Goal: Navigation & Orientation: Understand site structure

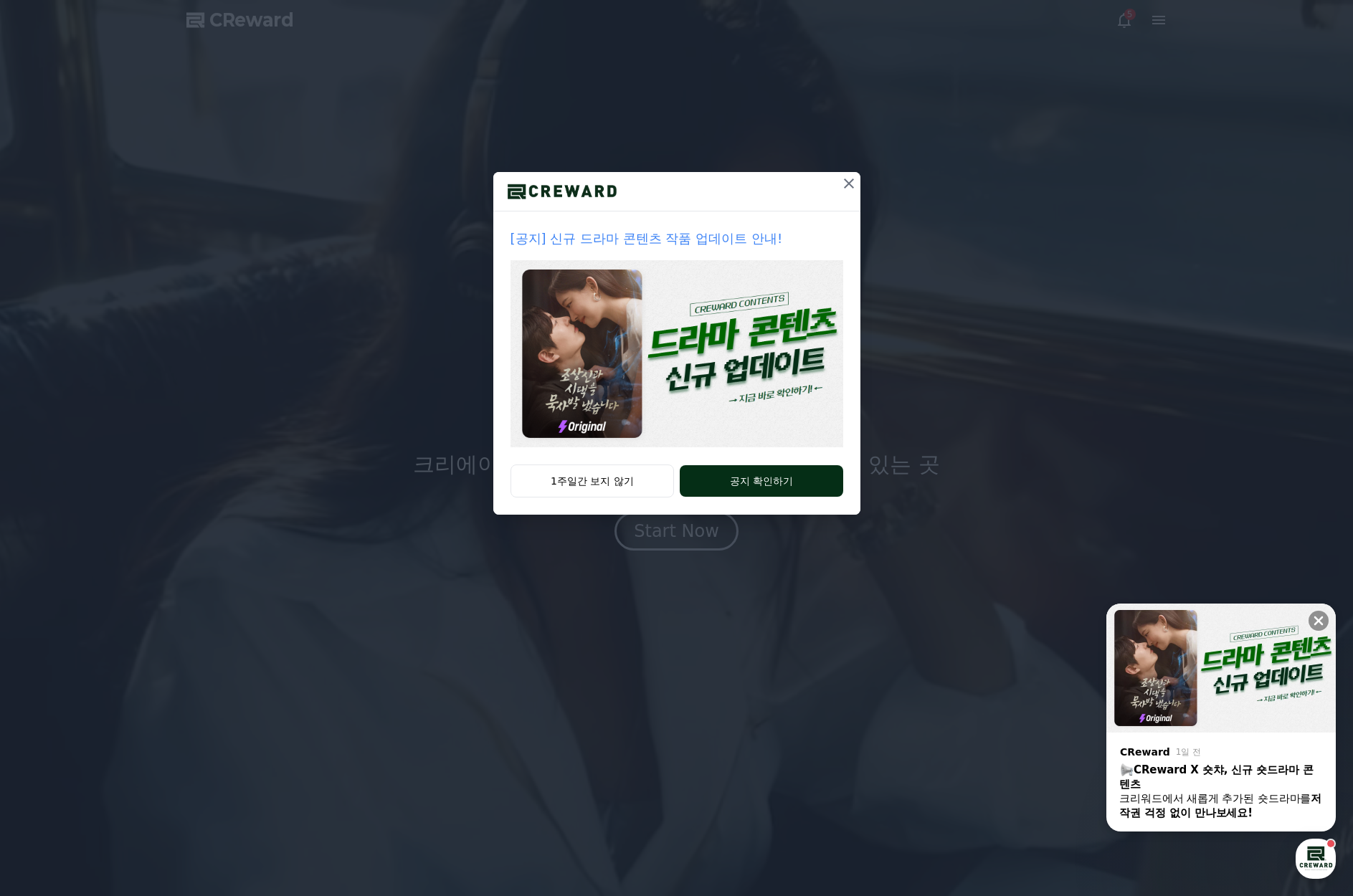
click at [724, 472] on button "공지 확인하기" at bounding box center [761, 481] width 162 height 31
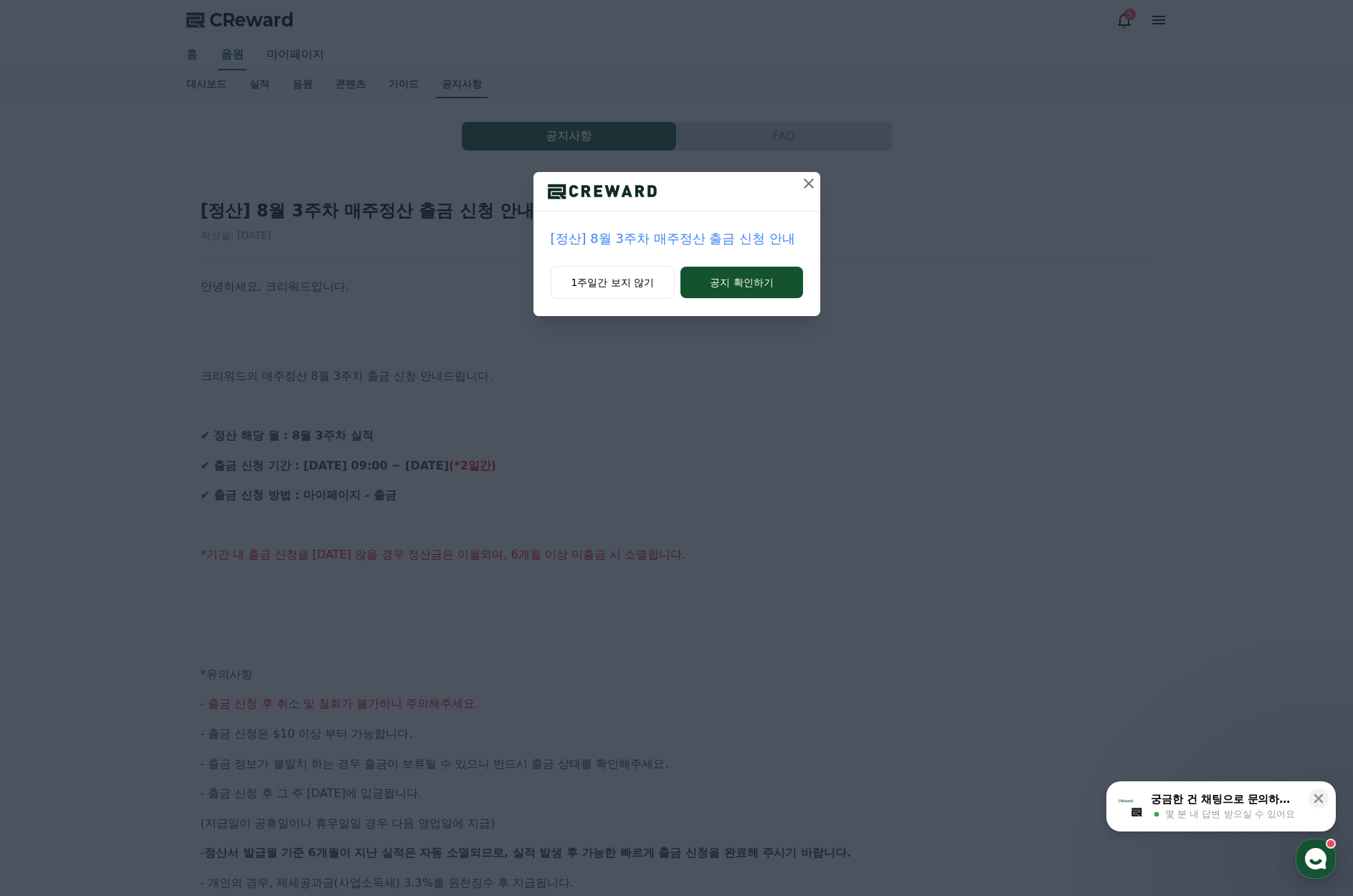
click at [806, 186] on icon at bounding box center [809, 183] width 10 height 10
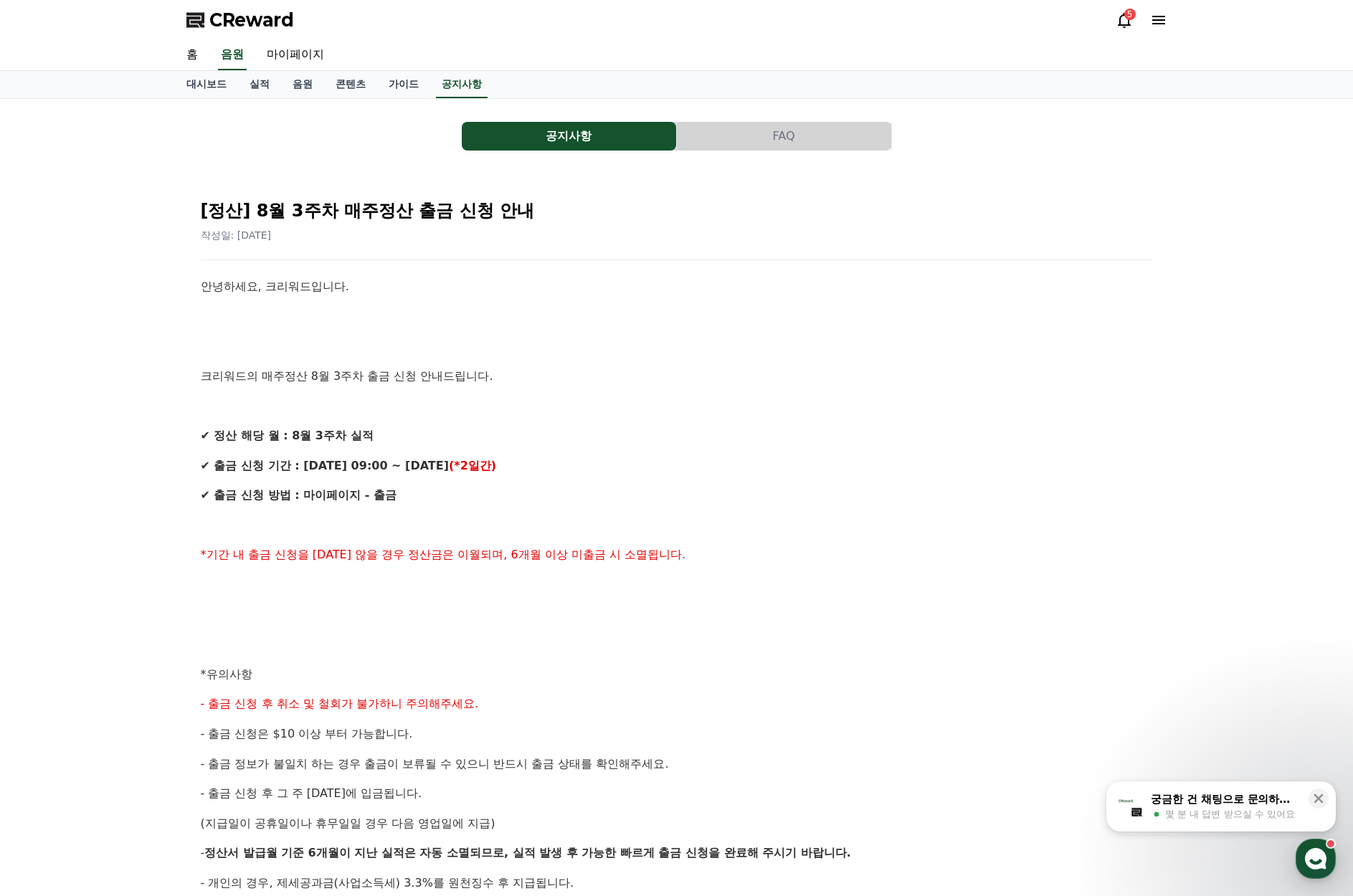
click at [682, 347] on p at bounding box center [677, 347] width 952 height 19
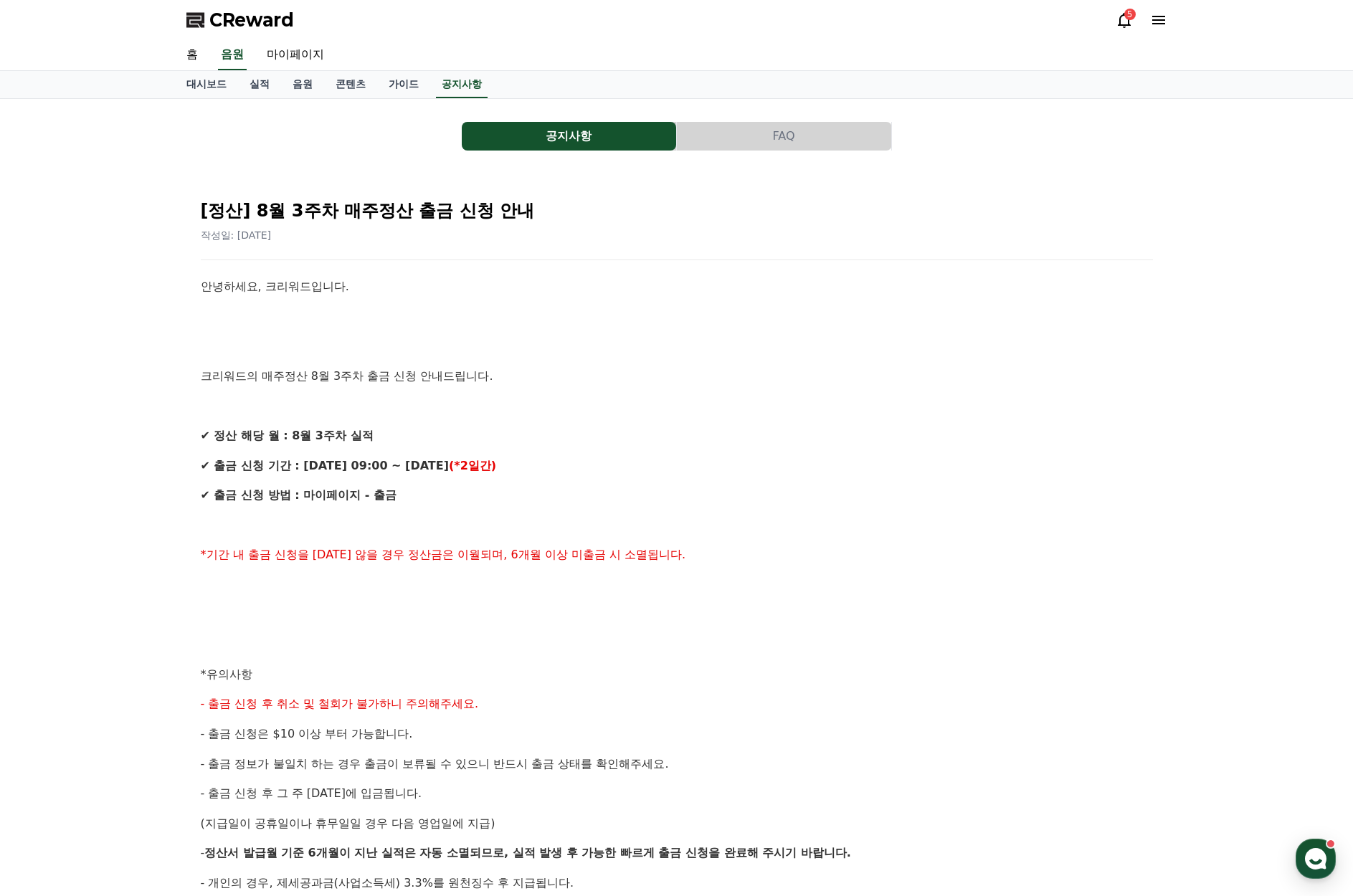
click at [572, 137] on button "공지사항" at bounding box center [568, 136] width 215 height 29
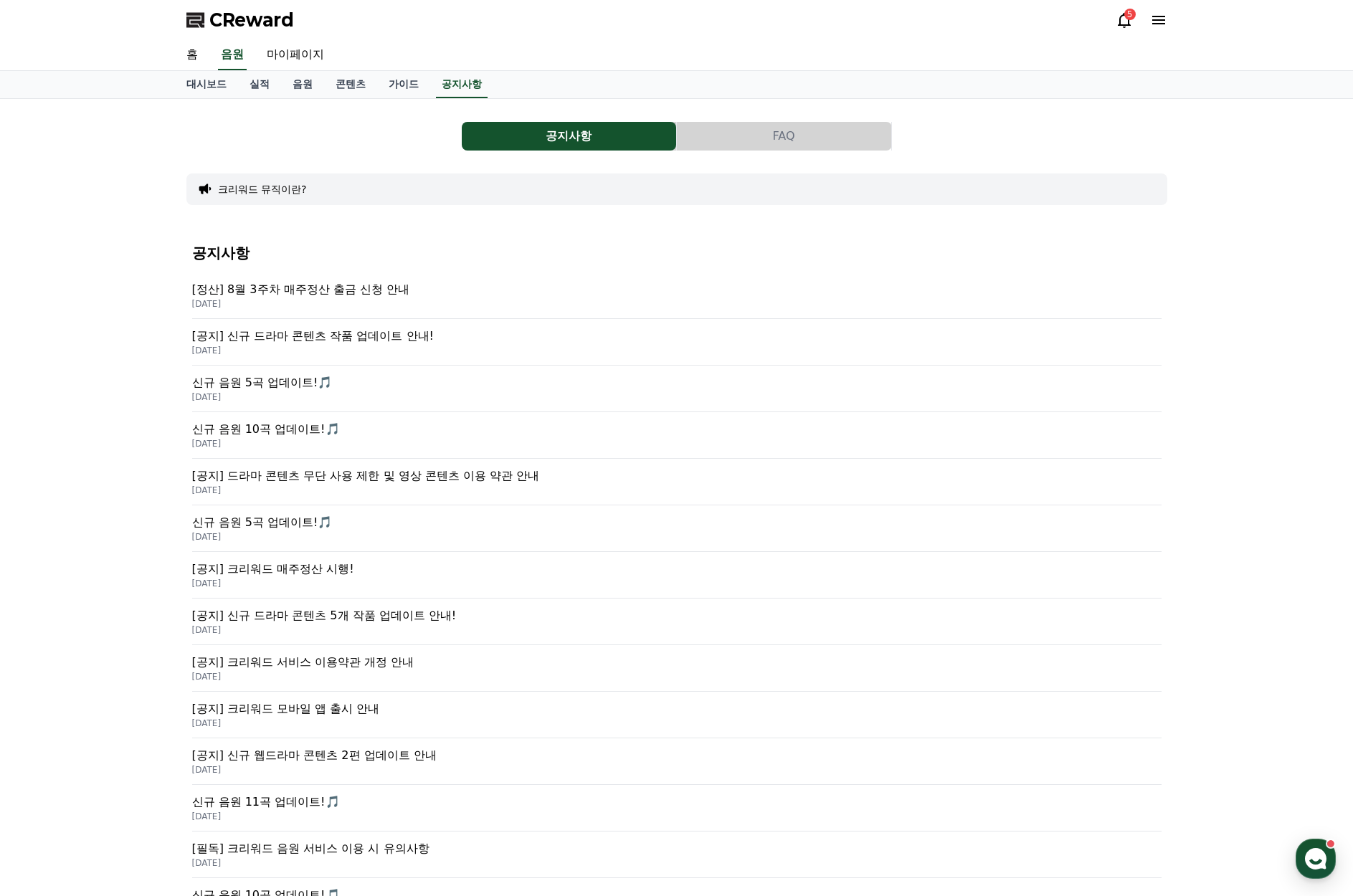
click at [394, 338] on p "[공지] 신규 드라마 콘텐츠 작품 업데이트 안내!" at bounding box center [677, 336] width 970 height 17
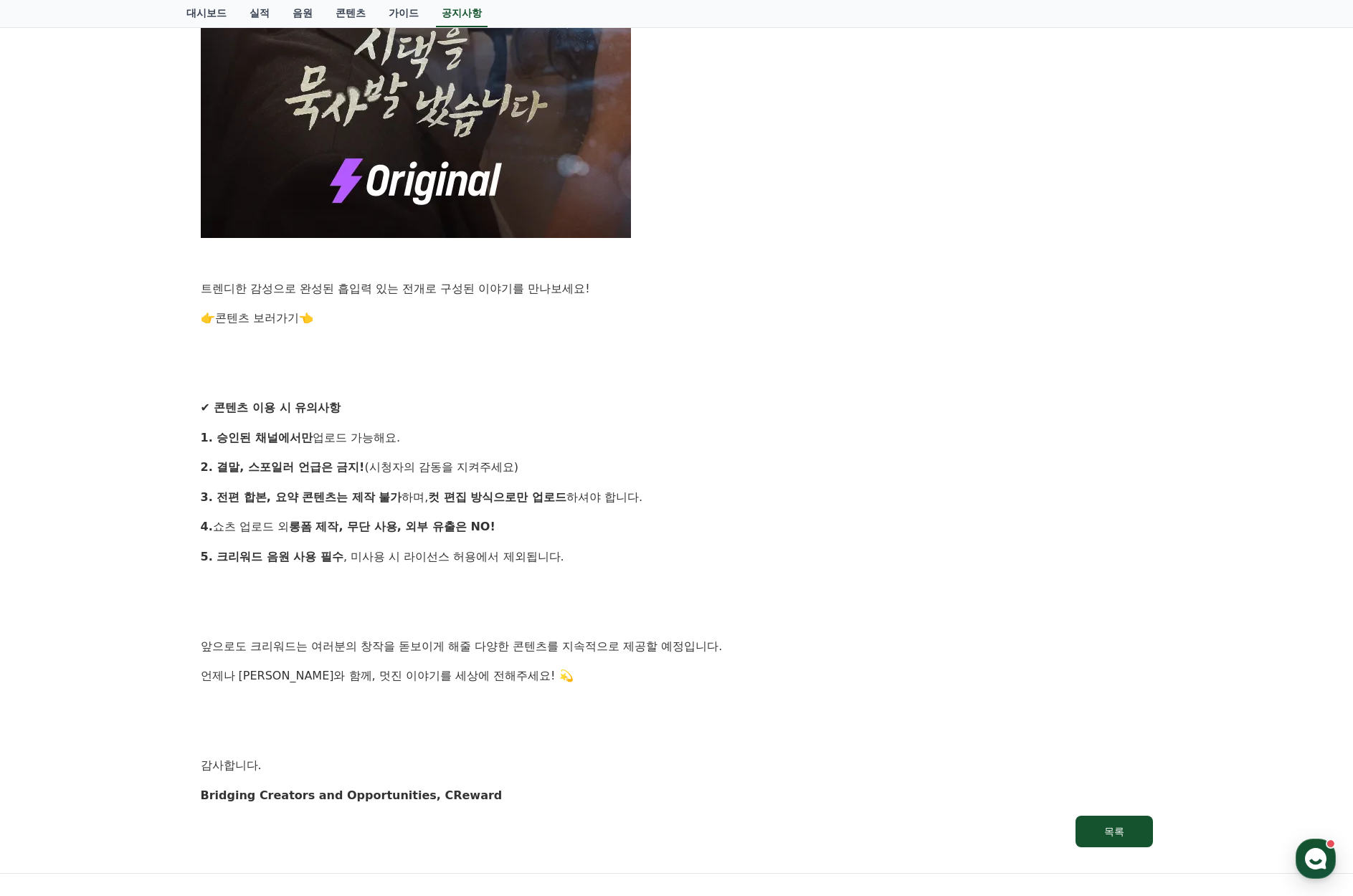
scroll to position [760, 0]
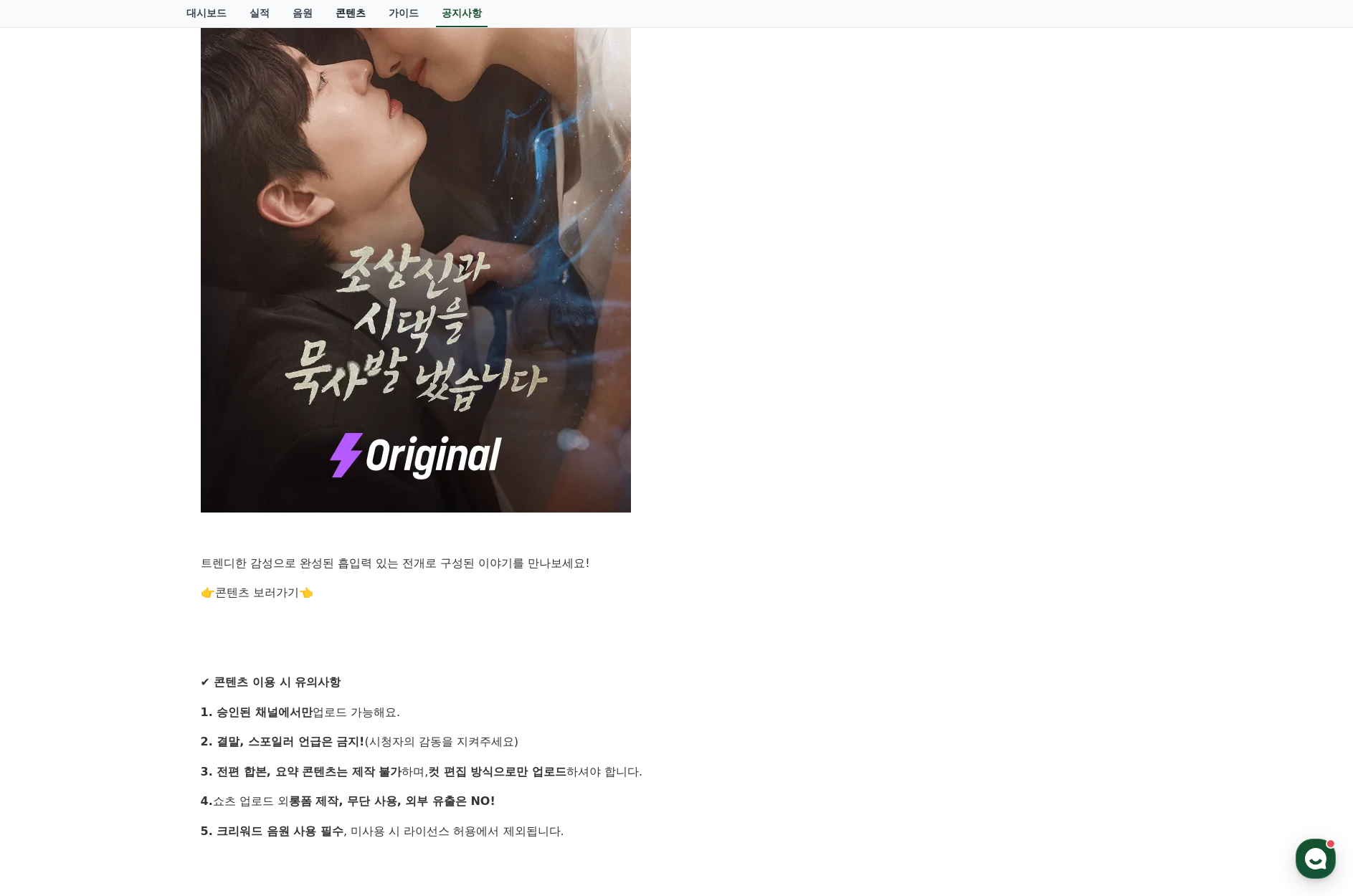
click at [360, 8] on link "콘텐츠" at bounding box center [351, 13] width 53 height 27
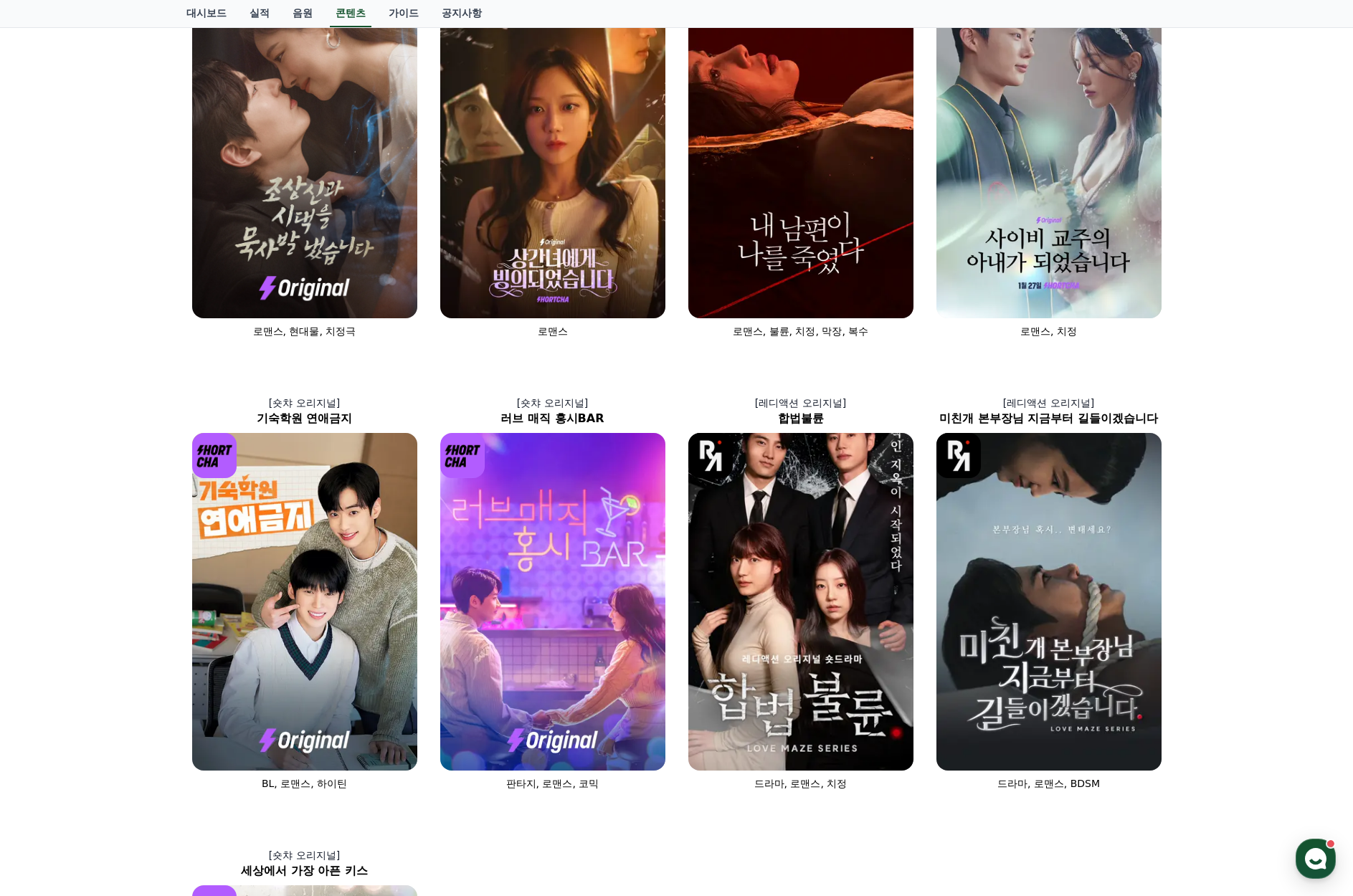
scroll to position [144, 0]
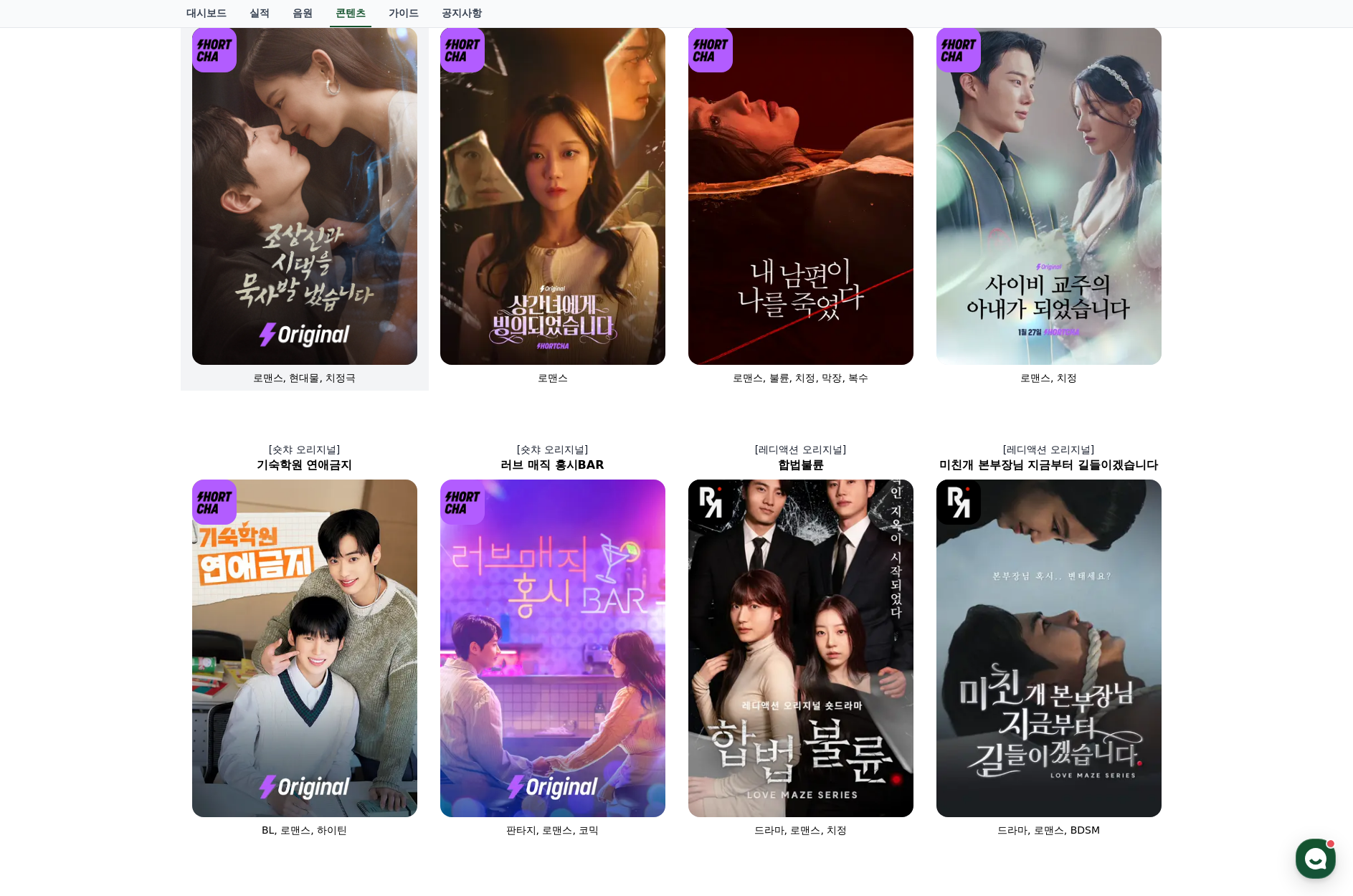
click at [259, 324] on img at bounding box center [304, 196] width 225 height 338
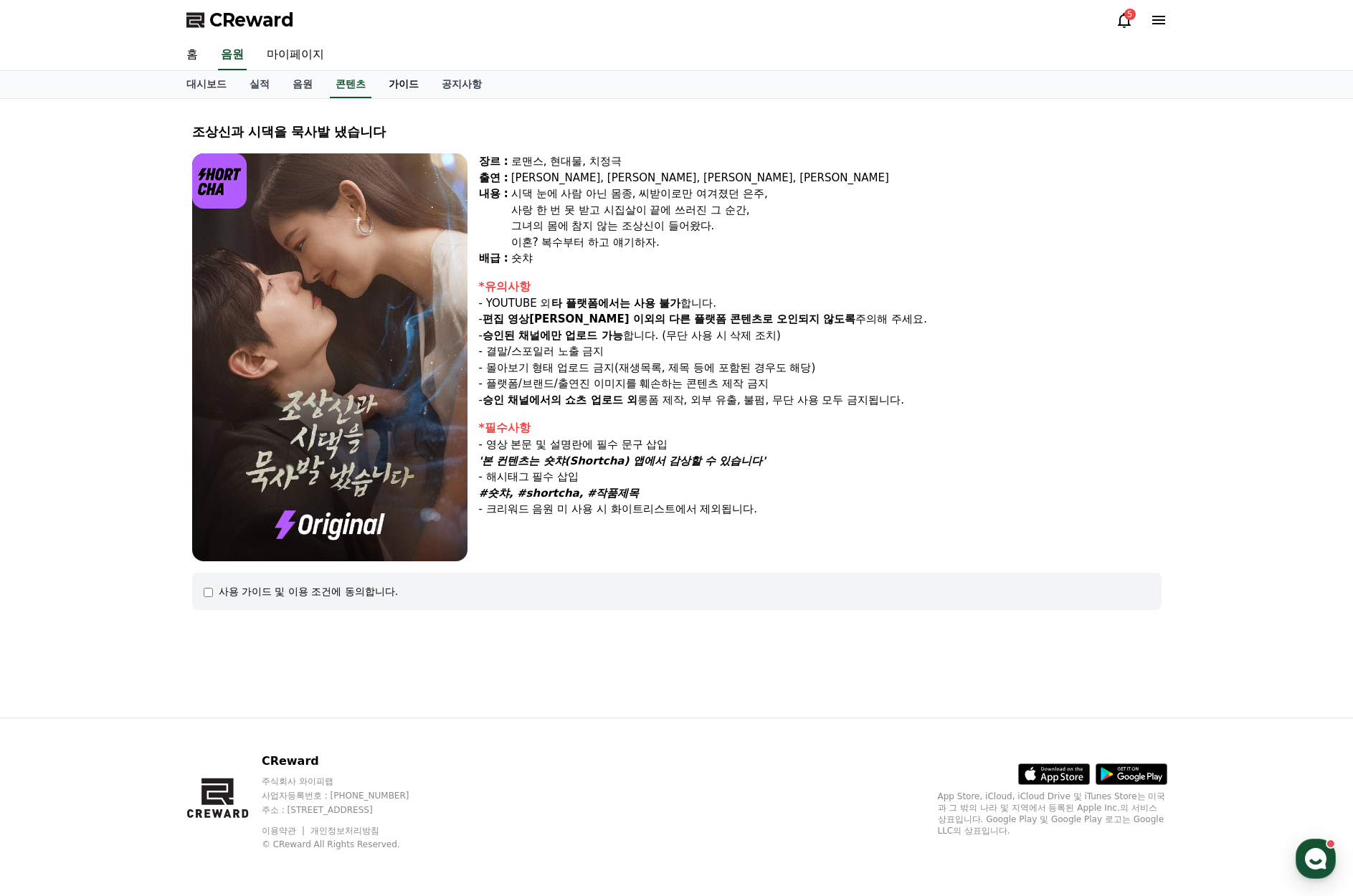
click at [395, 84] on link "가이드" at bounding box center [404, 84] width 53 height 27
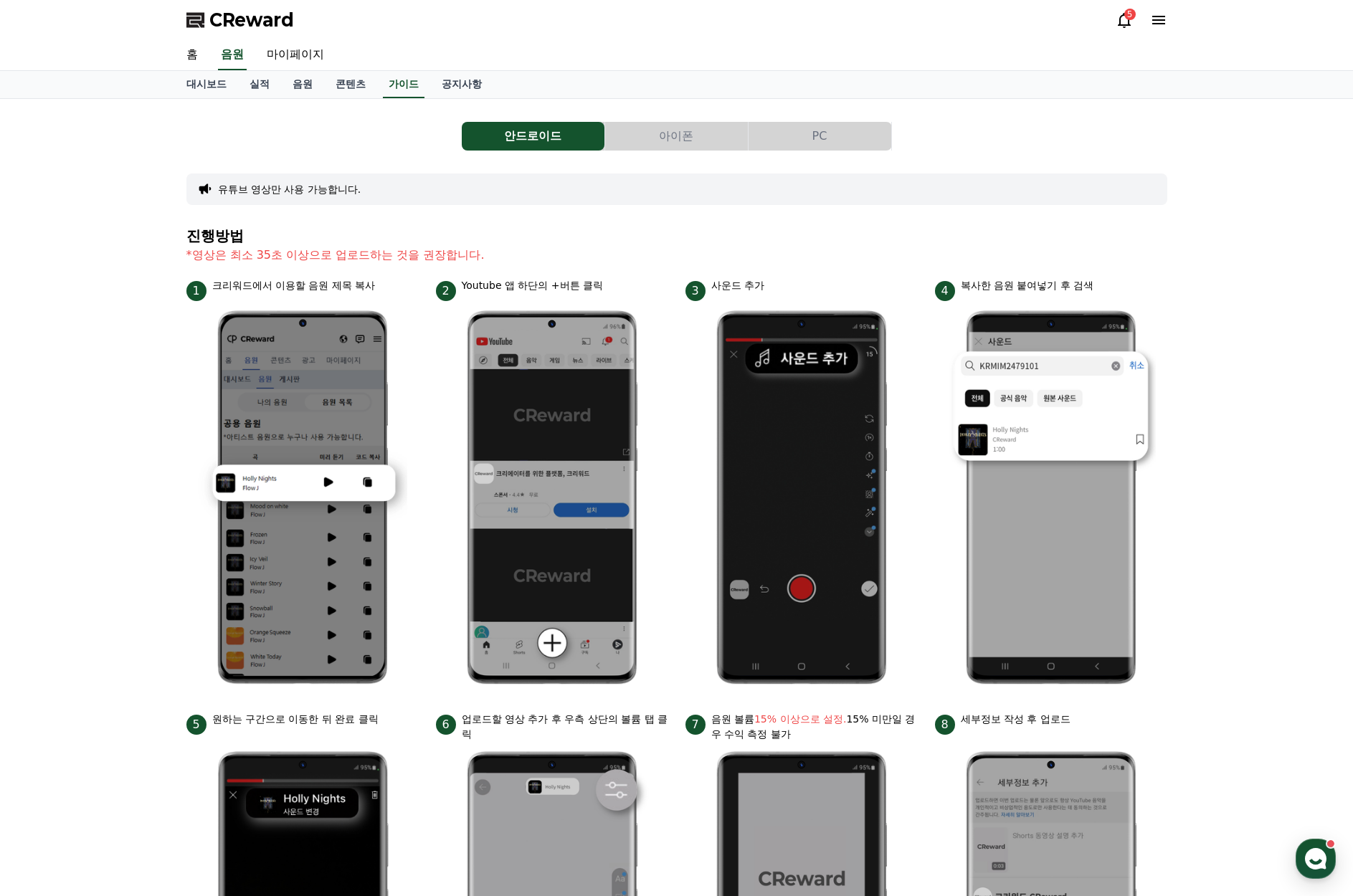
click at [799, 132] on button "PC" at bounding box center [820, 136] width 143 height 29
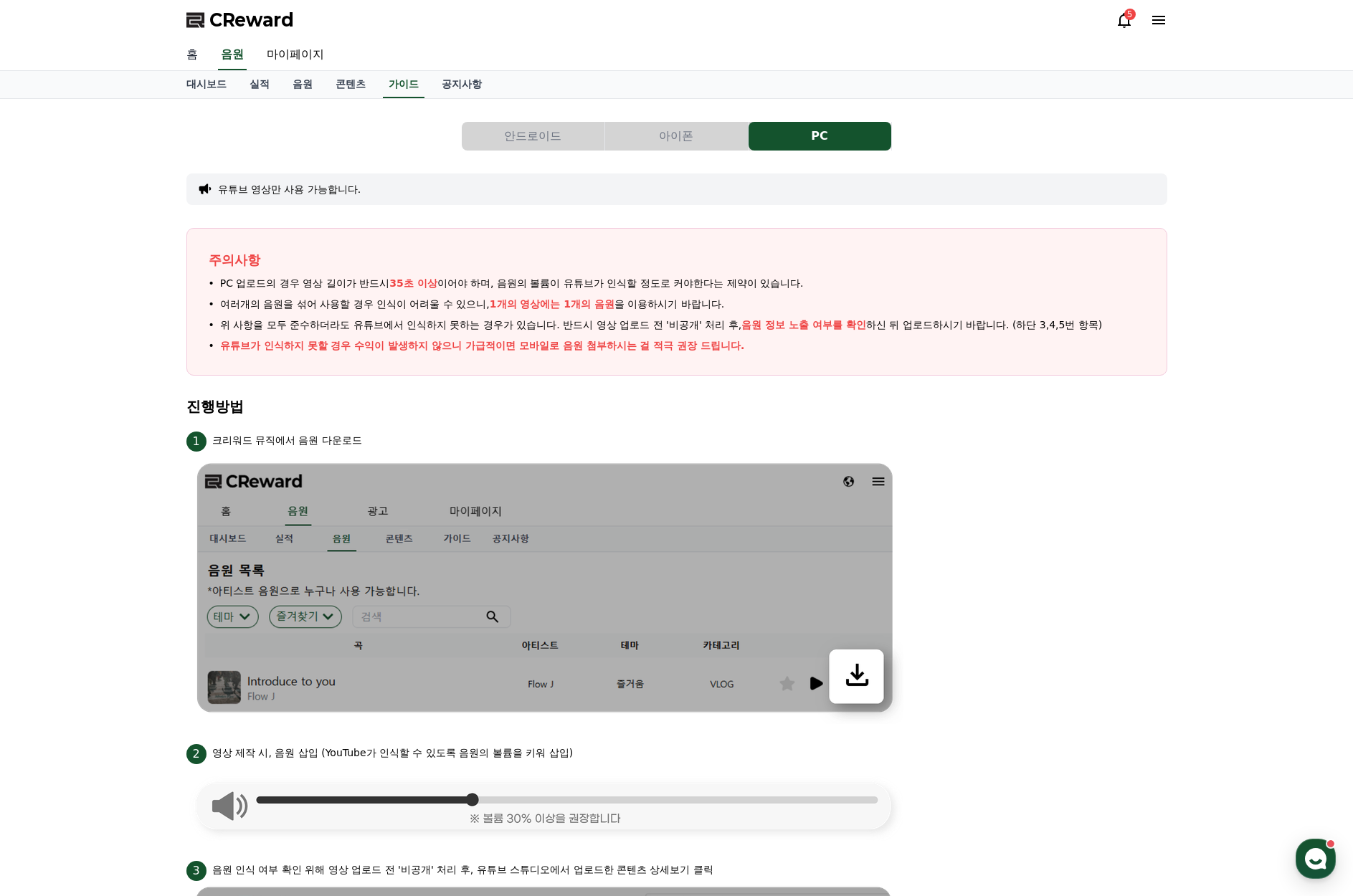
click at [192, 54] on link "홈" at bounding box center [192, 55] width 34 height 30
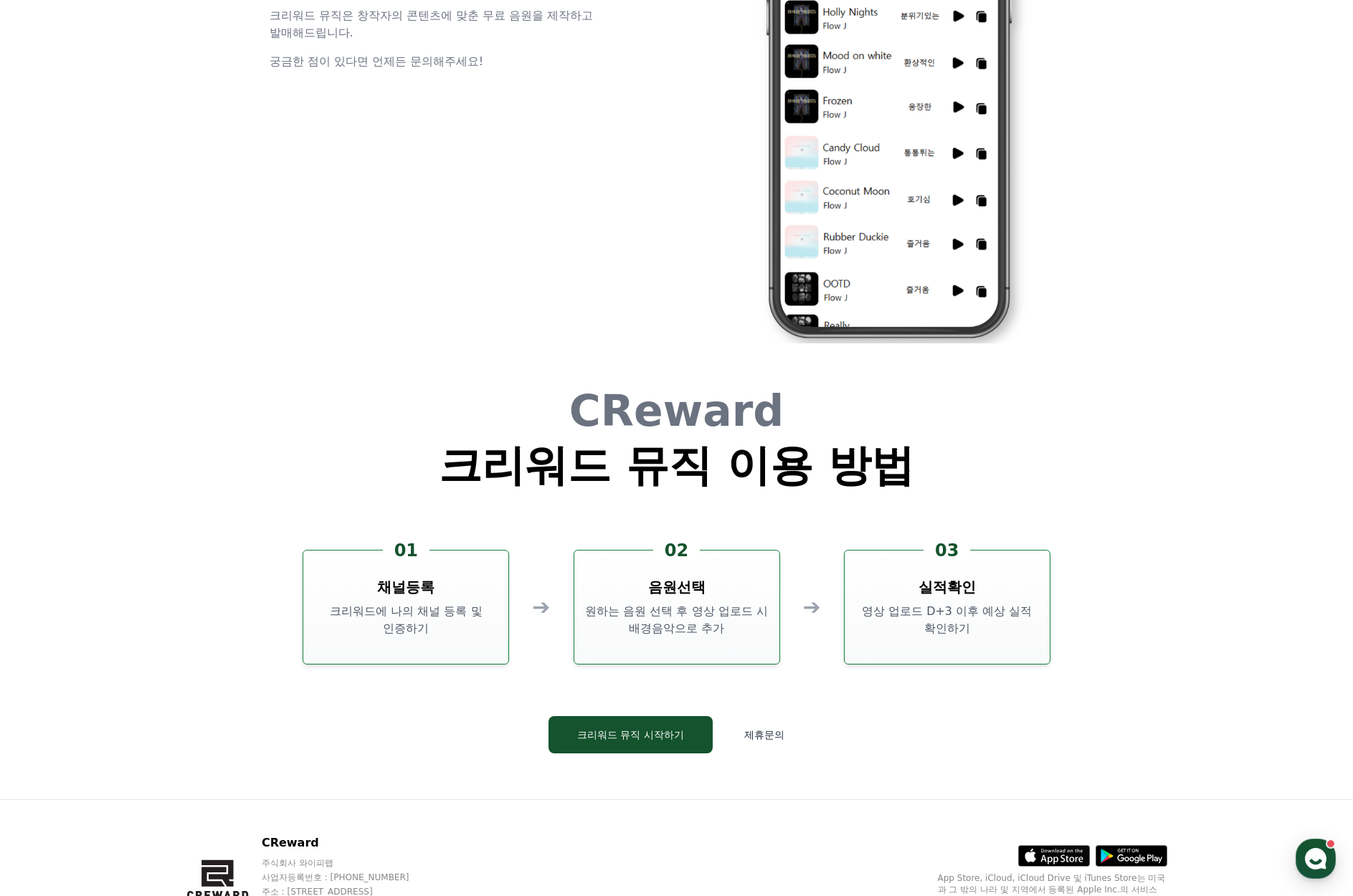
scroll to position [3884, 0]
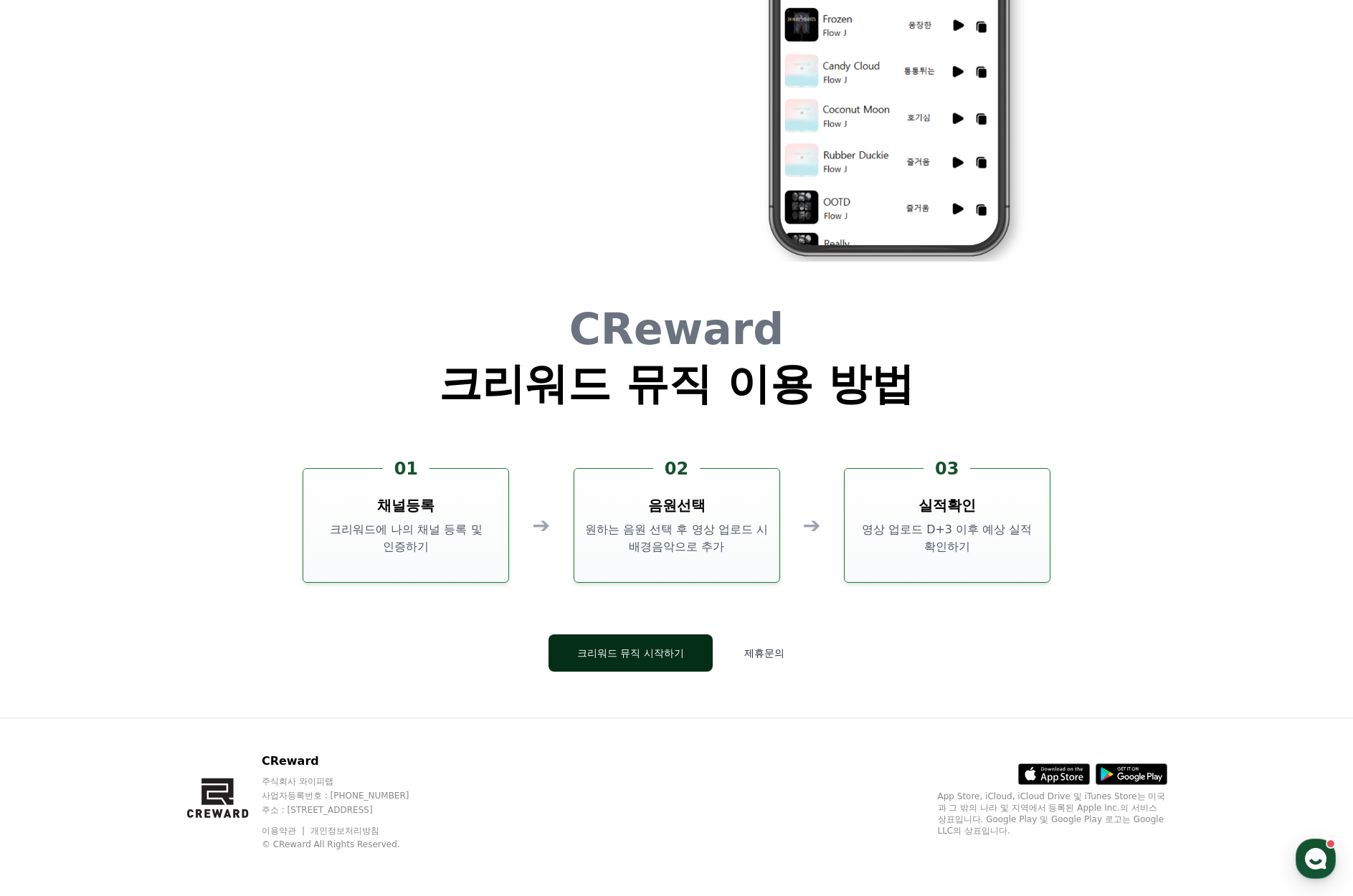
click at [660, 655] on button "크리워드 뮤직 시작하기" at bounding box center [631, 653] width 164 height 37
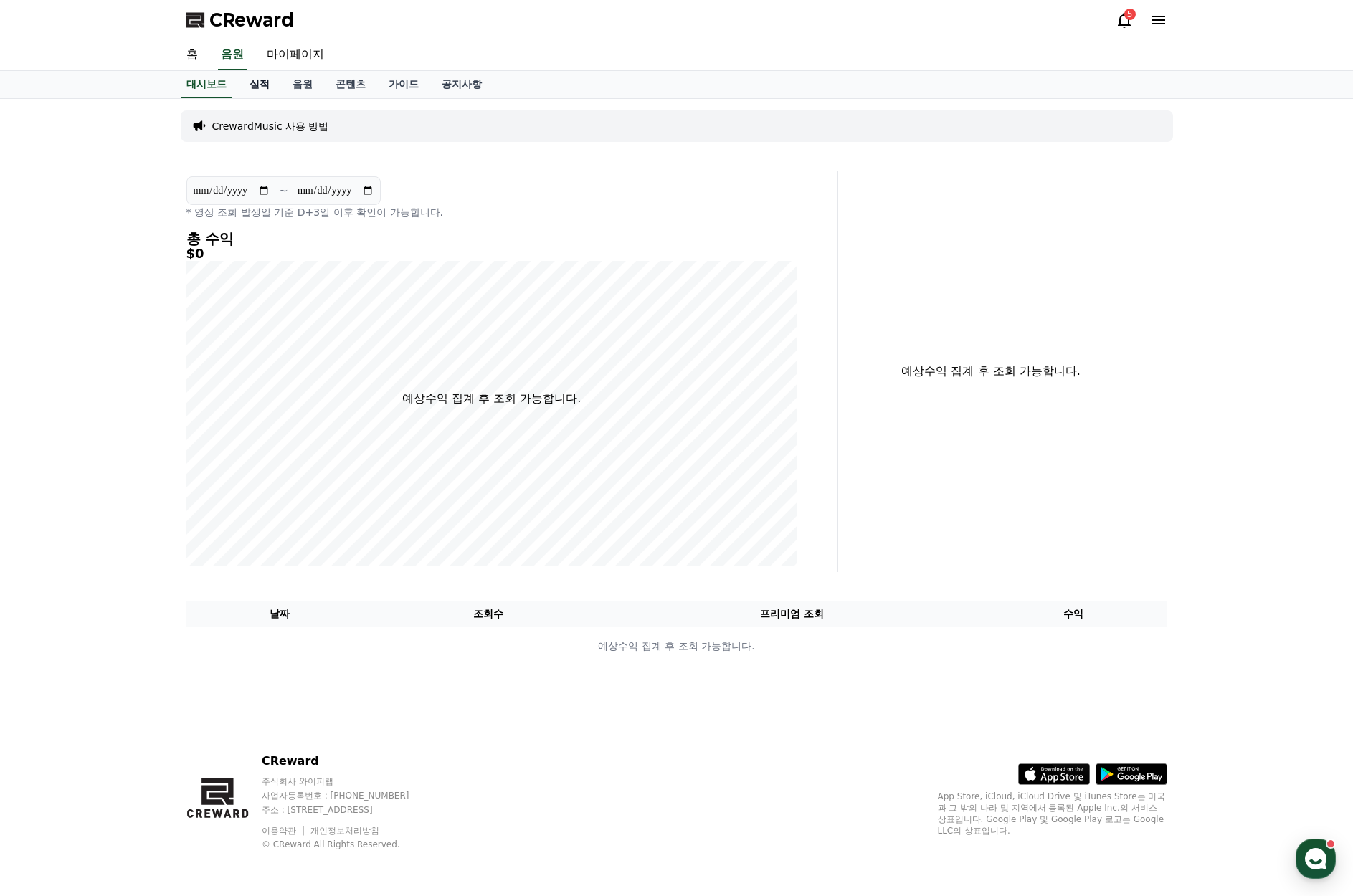
click at [267, 85] on link "실적" at bounding box center [259, 84] width 43 height 27
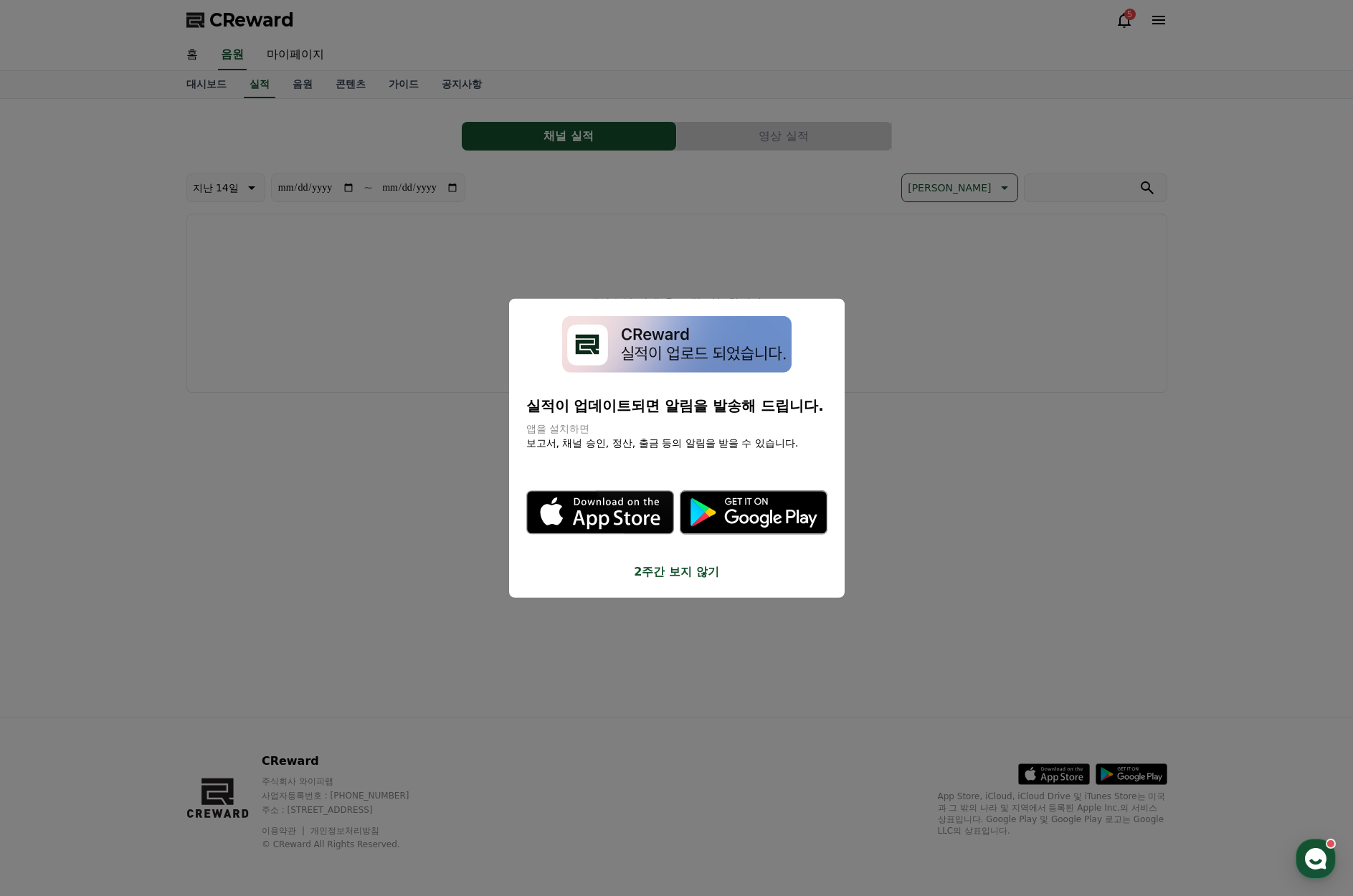
click at [414, 543] on button "close modal" at bounding box center [676, 448] width 1353 height 896
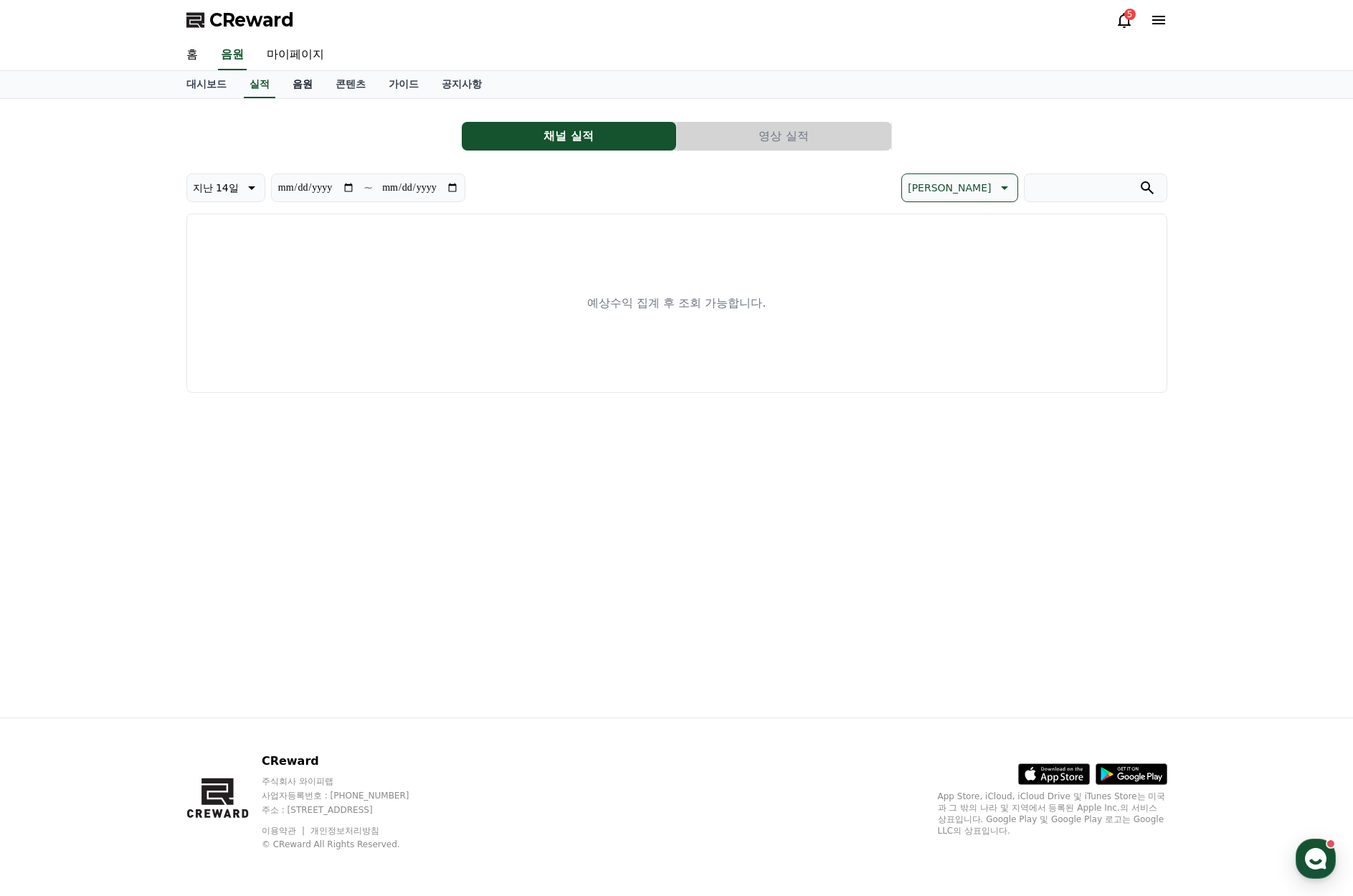
click at [294, 91] on link "음원" at bounding box center [302, 84] width 43 height 27
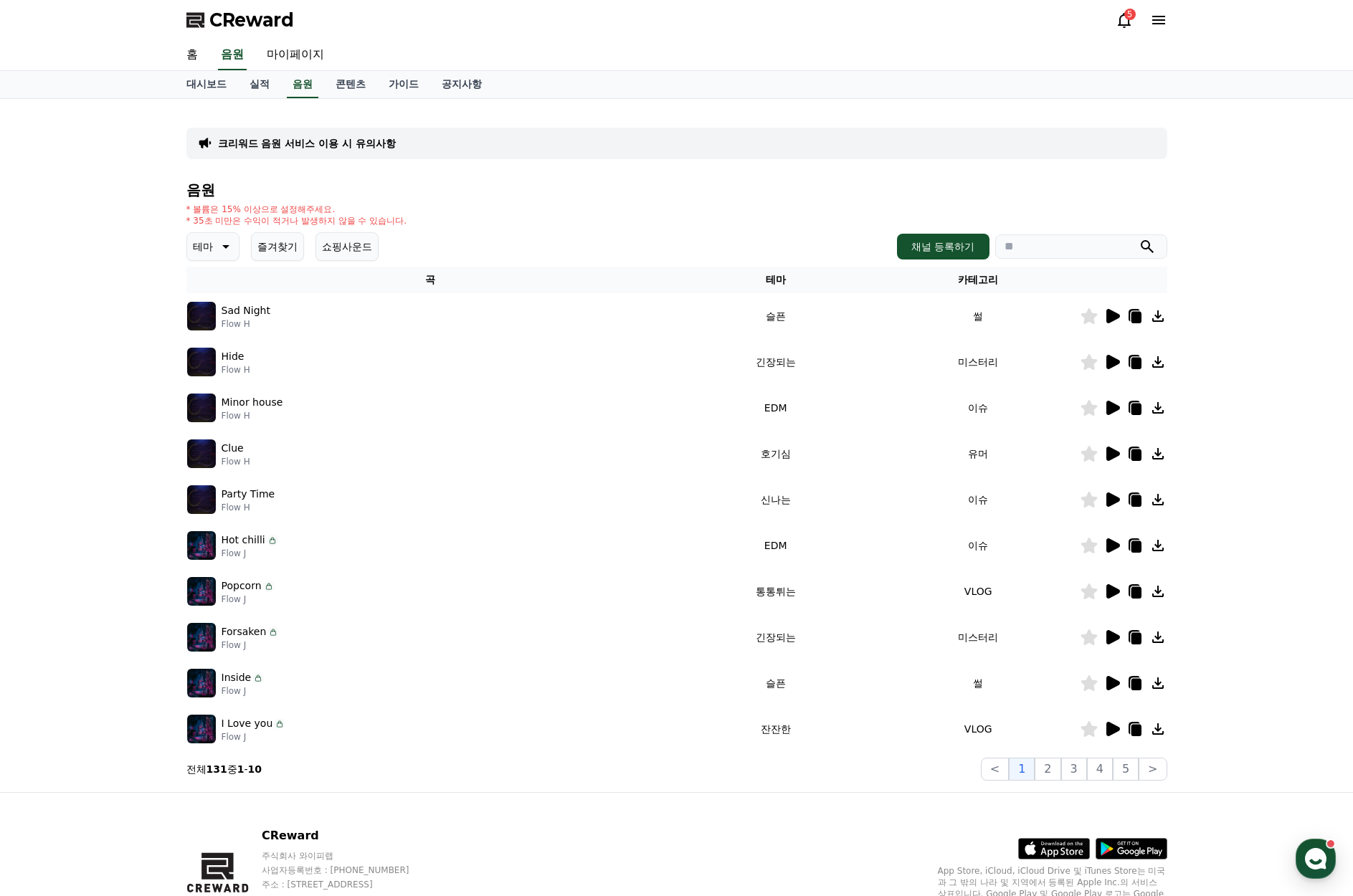
click at [1113, 311] on icon at bounding box center [1112, 316] width 17 height 17
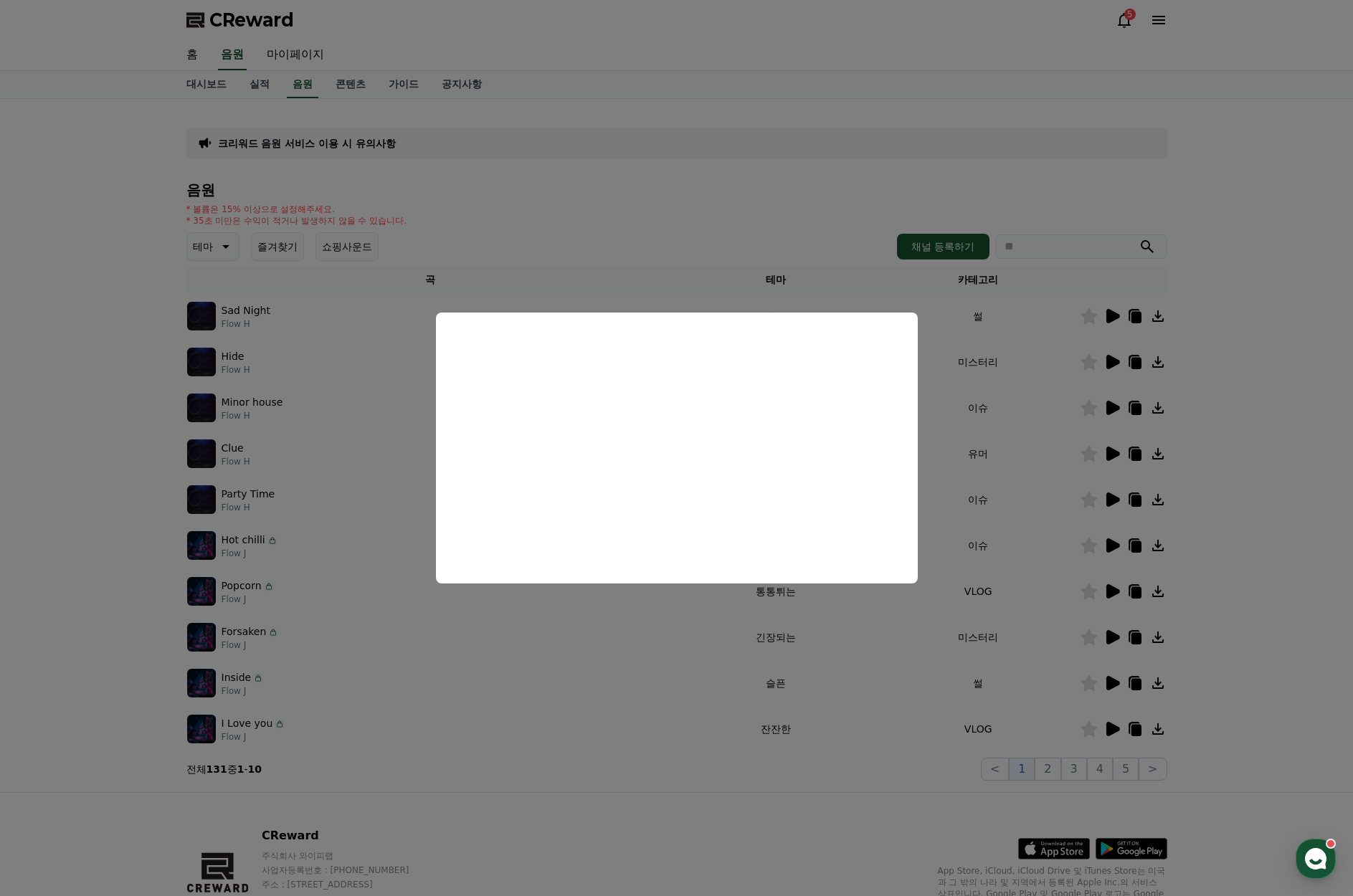
click at [775, 191] on button "close modal" at bounding box center [676, 448] width 1353 height 896
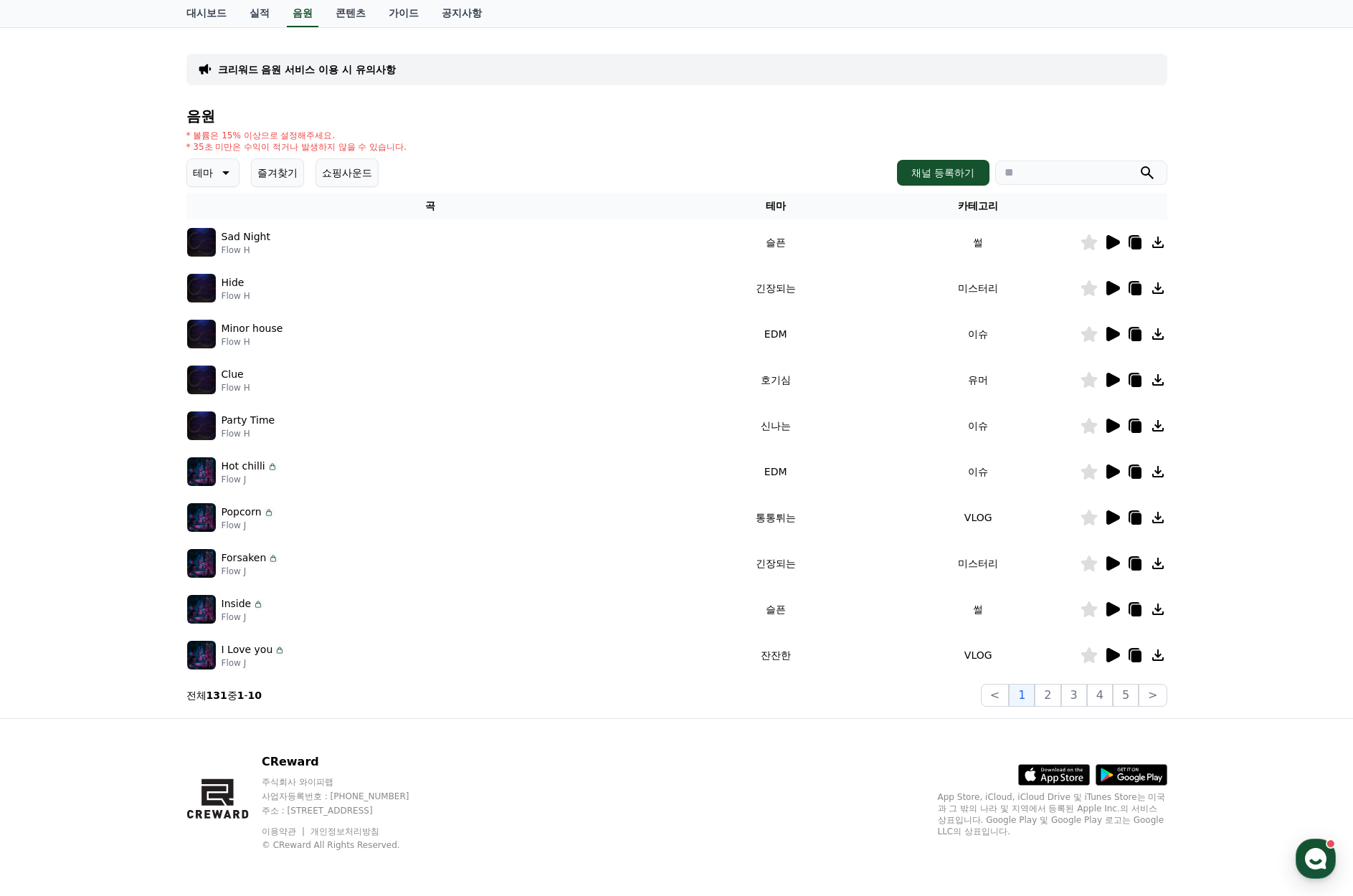
scroll to position [75, 0]
drag, startPoint x: 187, startPoint y: 145, endPoint x: 408, endPoint y: 150, distance: 221.1
click at [408, 150] on div "* 볼륨은 15% 이상으로 설정해주세요. * 35초 미만은 수익이 적거나 발생하지 않을 수 있습니다." at bounding box center [677, 140] width 981 height 23
click at [447, 152] on div "음원 * 볼륨은 15% 이상으로 설정해주세요. * 35초 미만은 수익이 적거나 발생하지 않을 수 있습니다. 테마 즐겨찾기 쇼핑사운드 채널 등록…" at bounding box center [677, 407] width 981 height 599
click at [224, 172] on icon at bounding box center [226, 172] width 7 height 4
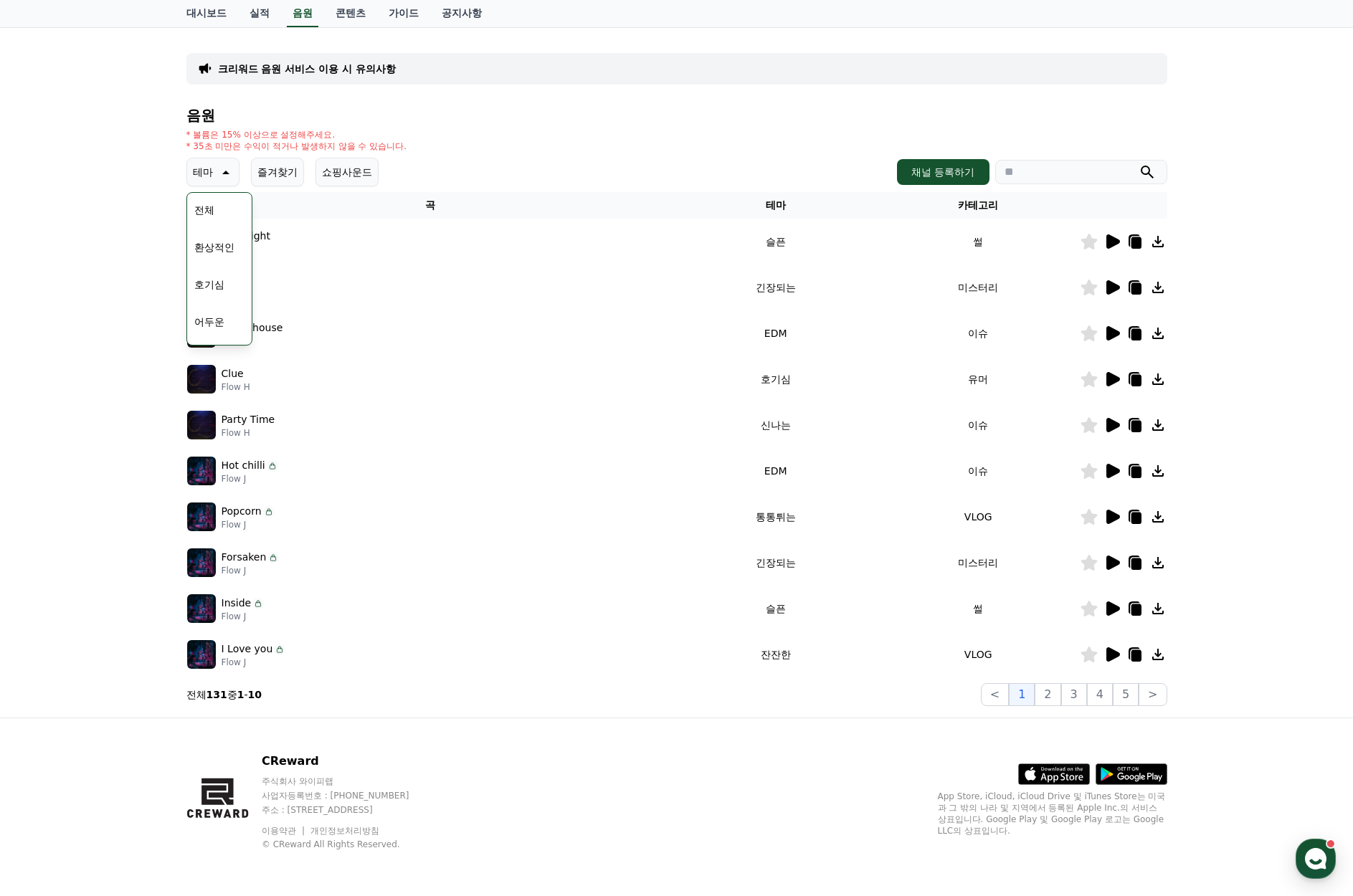
click at [472, 165] on div "테마 테마 전체 환상적인 호기심 어두운 밝은 통통튀는 신나는 반전 웅장한 드라마틱 즐거움 분위기있는 EDM 그루브 슬픈 잔잔한 귀여운 감동적인…" at bounding box center [677, 172] width 981 height 29
click at [419, 163] on div "테마 테마 전체 환상적인 호기심 어두운 밝은 통통튀는 신나는 반전 웅장한 드라마틱 즐거움 분위기있는 EDM 그루브 슬픈 잔잔한 귀여운 감동적인…" at bounding box center [677, 172] width 981 height 29
click at [351, 13] on link "콘텐츠" at bounding box center [351, 13] width 53 height 27
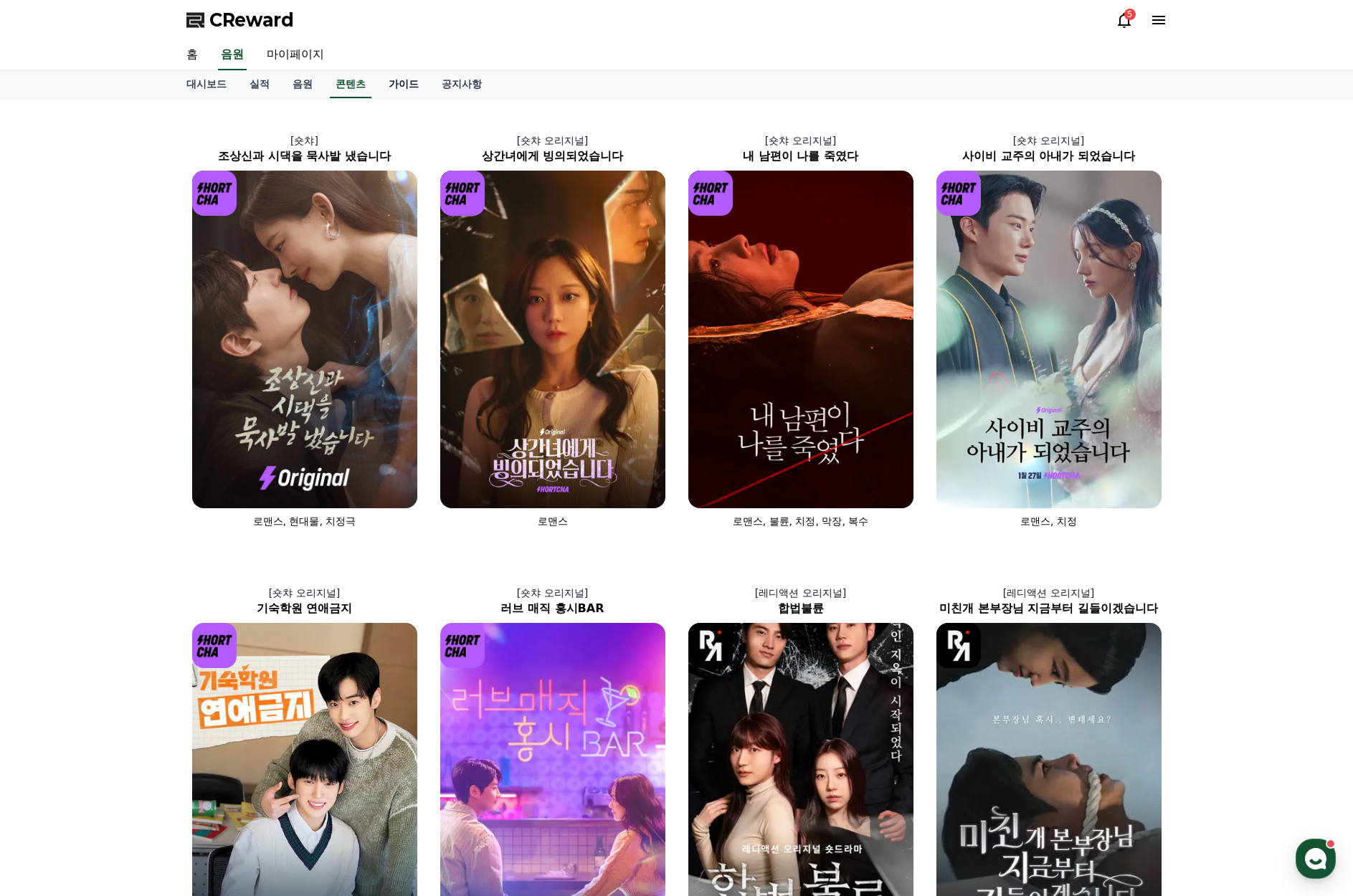
click at [398, 82] on link "가이드" at bounding box center [404, 84] width 53 height 27
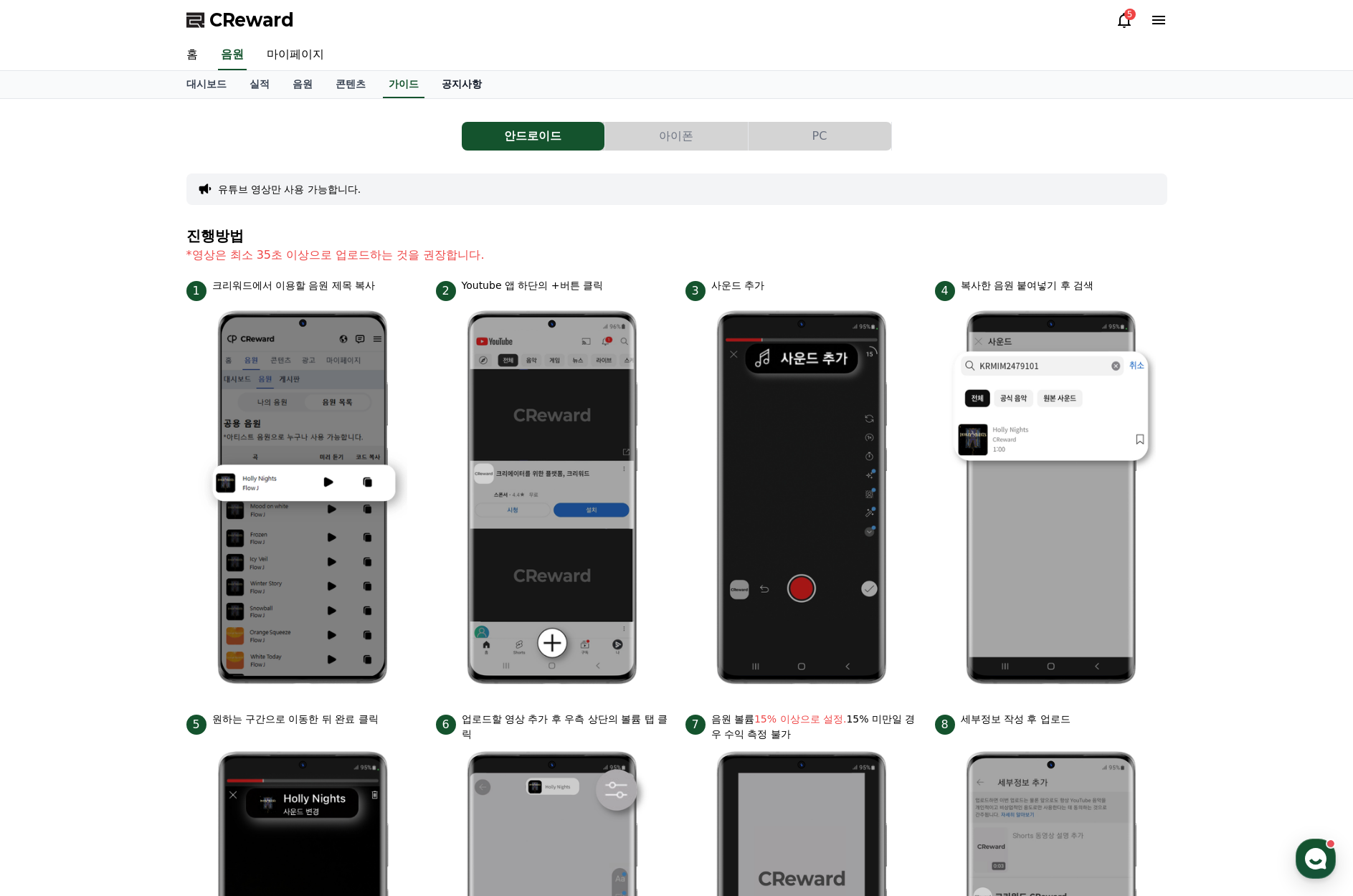
click at [459, 87] on link "공지사항" at bounding box center [461, 84] width 63 height 27
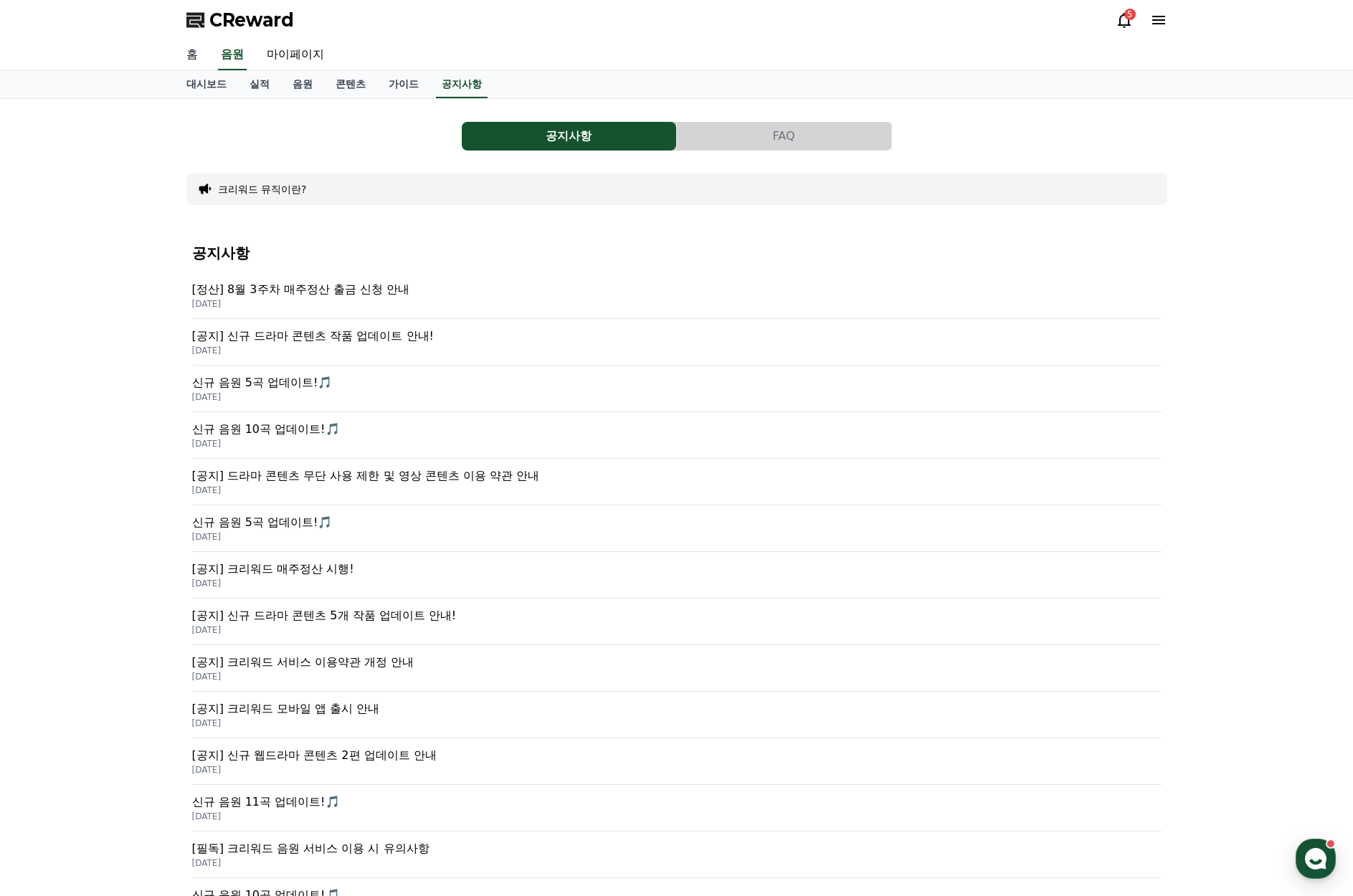
click at [194, 52] on link "홈" at bounding box center [192, 55] width 34 height 30
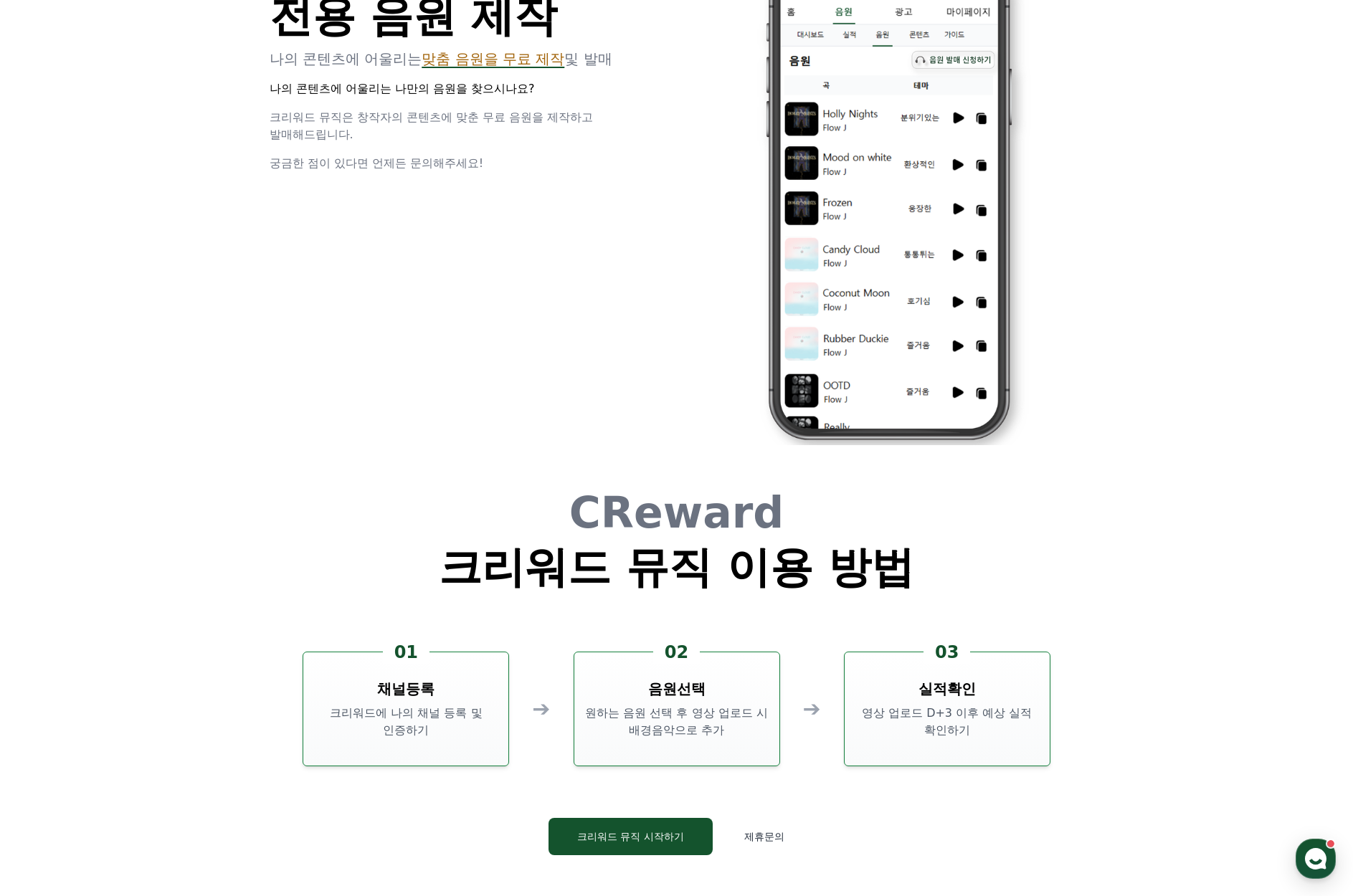
scroll to position [3870, 0]
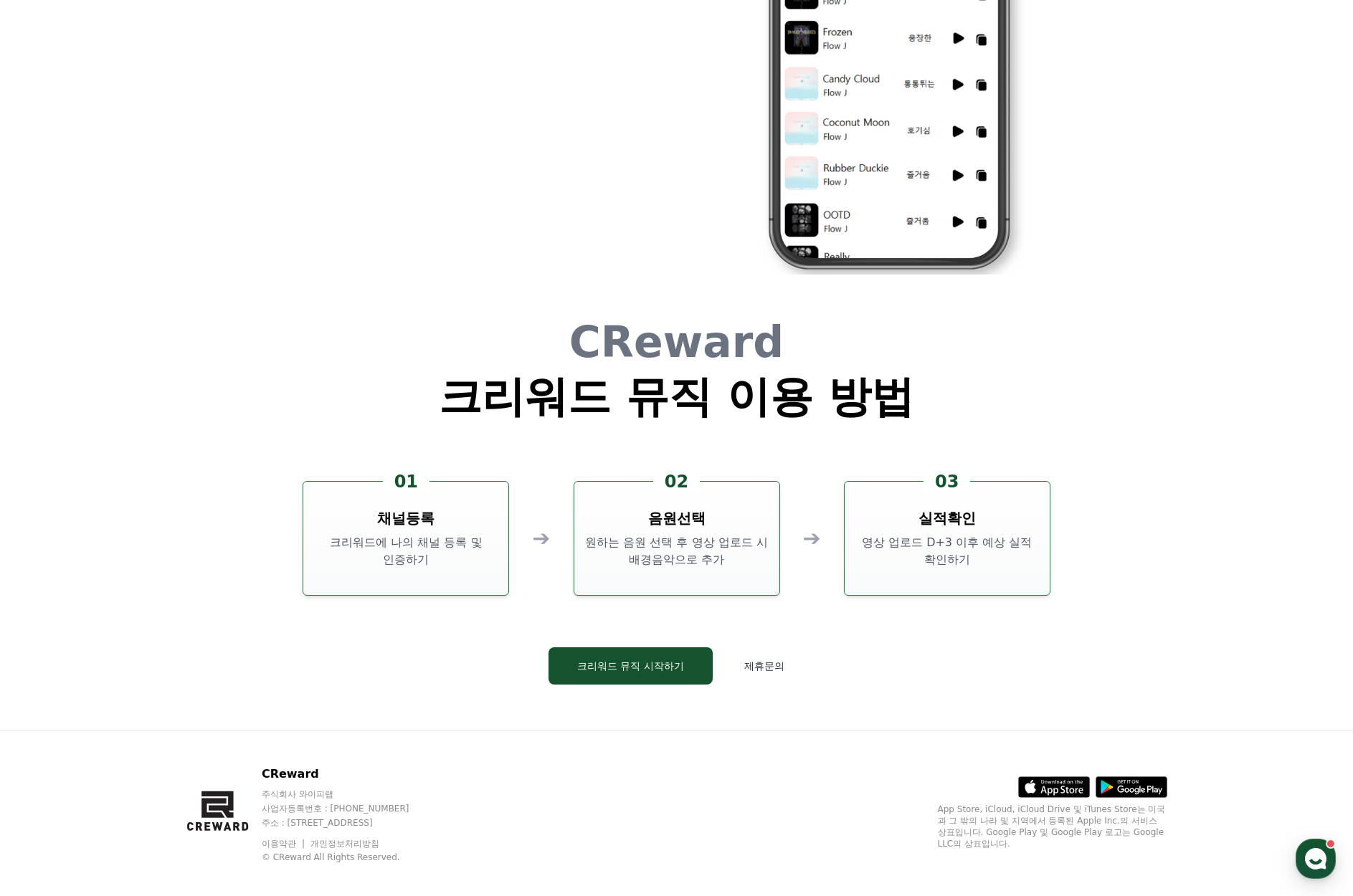
drag, startPoint x: 315, startPoint y: 776, endPoint x: 268, endPoint y: 774, distance: 47.0
click at [268, 774] on p "CReward" at bounding box center [349, 774] width 175 height 17
copy p "CReward"
